Goal: Task Accomplishment & Management: Complete application form

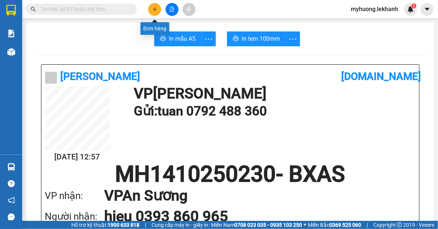
click at [152, 8] on icon "plus" at bounding box center [154, 9] width 5 height 5
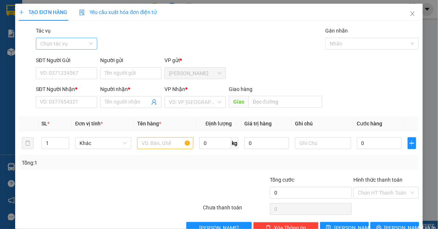
click at [84, 43] on input "Tác vụ" at bounding box center [63, 43] width 47 height 11
click at [81, 55] on div "Nhập hàng lên xe" at bounding box center [66, 58] width 52 height 8
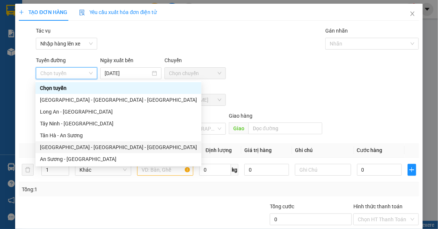
click at [78, 148] on div "[GEOGRAPHIC_DATA] - [GEOGRAPHIC_DATA] - [GEOGRAPHIC_DATA]" at bounding box center [118, 147] width 157 height 8
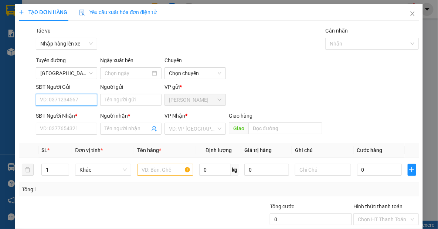
click at [85, 102] on input "SĐT Người Gửi" at bounding box center [66, 100] width 61 height 12
type input "[DATE]"
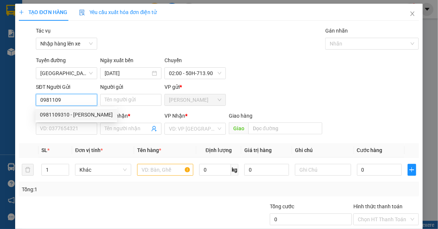
click at [64, 116] on div "0981109310 - [PERSON_NAME]" at bounding box center [76, 115] width 73 height 8
type input "0981109310"
type input "[PERSON_NAME]"
type input "0936661736"
type input "sinh"
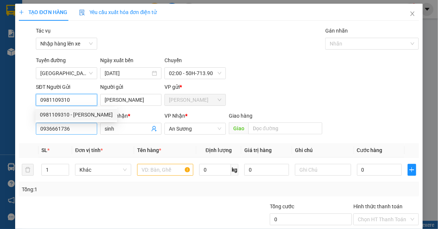
type input "80.000"
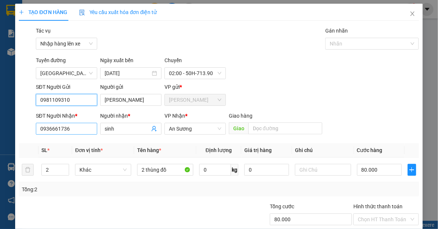
type input "0981109310"
click at [86, 128] on input "0936661736" at bounding box center [66, 129] width 61 height 12
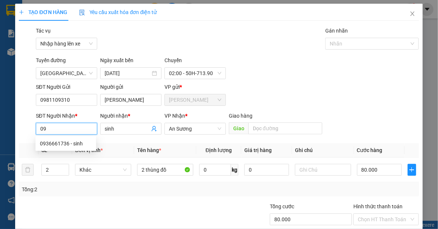
type input "0"
type input "0963101611"
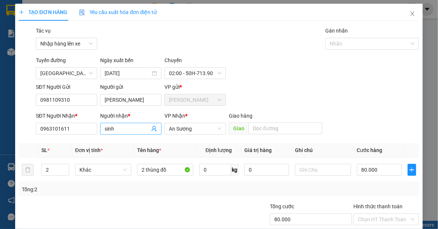
click at [118, 129] on input "sinh" at bounding box center [127, 129] width 45 height 8
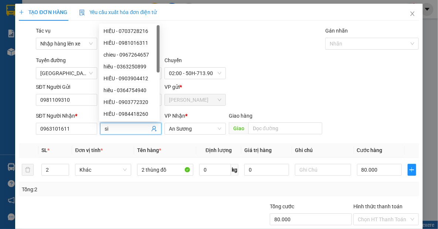
type input "s"
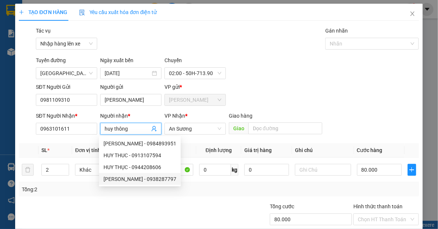
type input "huy thông"
click at [89, 186] on div "Tổng: 2" at bounding box center [96, 189] width 148 height 8
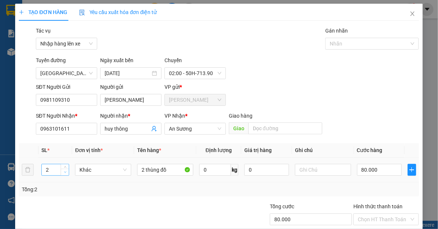
type input "1"
click at [63, 174] on span "Decrease Value" at bounding box center [65, 172] width 8 height 7
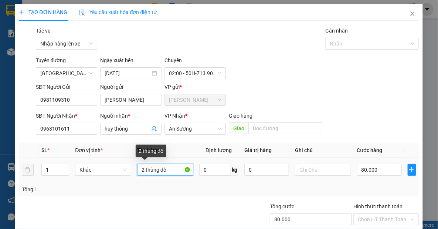
click at [142, 170] on input "2 thùng đồ" at bounding box center [165, 170] width 56 height 12
click at [195, 132] on span "An Sương" at bounding box center [195, 128] width 52 height 11
type input "1 thùng đồ"
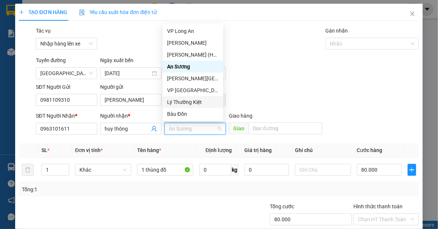
click at [194, 102] on div "Lý Thường Kiệt" at bounding box center [193, 102] width 52 height 8
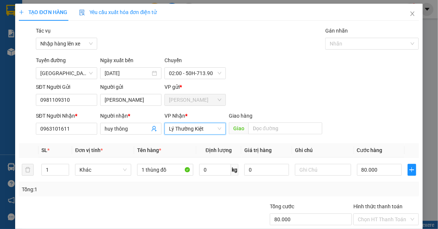
click at [205, 130] on span "Lý Thường Kiệt" at bounding box center [195, 128] width 52 height 11
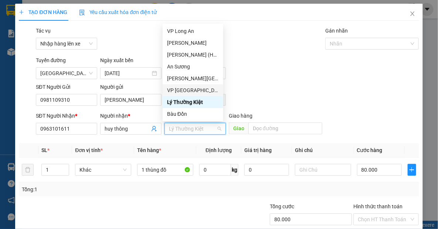
click at [192, 89] on div "VP [GEOGRAPHIC_DATA]" at bounding box center [193, 90] width 52 height 8
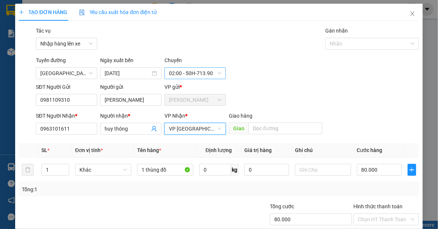
click at [214, 73] on span "02:00 - 50H-713.90" at bounding box center [195, 73] width 52 height 11
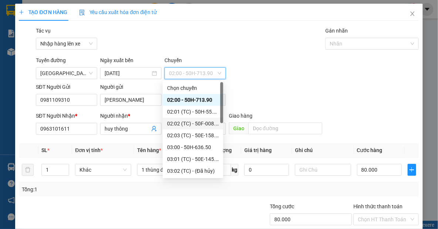
scroll to position [177, 0]
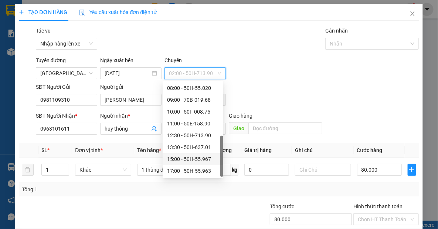
click at [198, 157] on div "15:00 - 50H-55.967" at bounding box center [193, 159] width 52 height 8
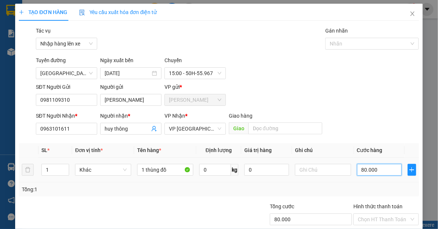
click at [377, 170] on input "80.000" at bounding box center [379, 170] width 45 height 12
type input "4"
type input "40"
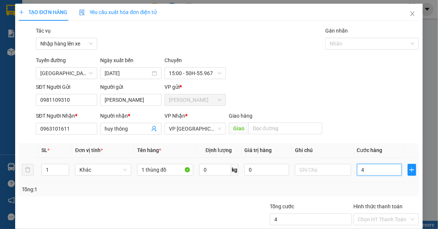
type input "40"
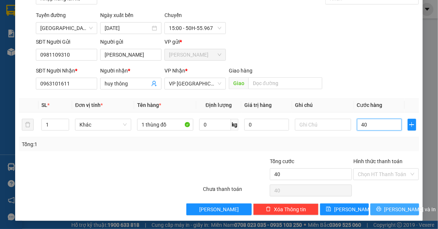
type input "40"
type input "40.000"
click at [395, 206] on span "[PERSON_NAME] và In" at bounding box center [410, 209] width 52 height 8
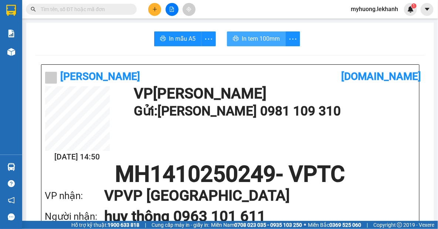
click at [259, 35] on span "In tem 100mm" at bounding box center [261, 38] width 38 height 9
